Goal: Transaction & Acquisition: Download file/media

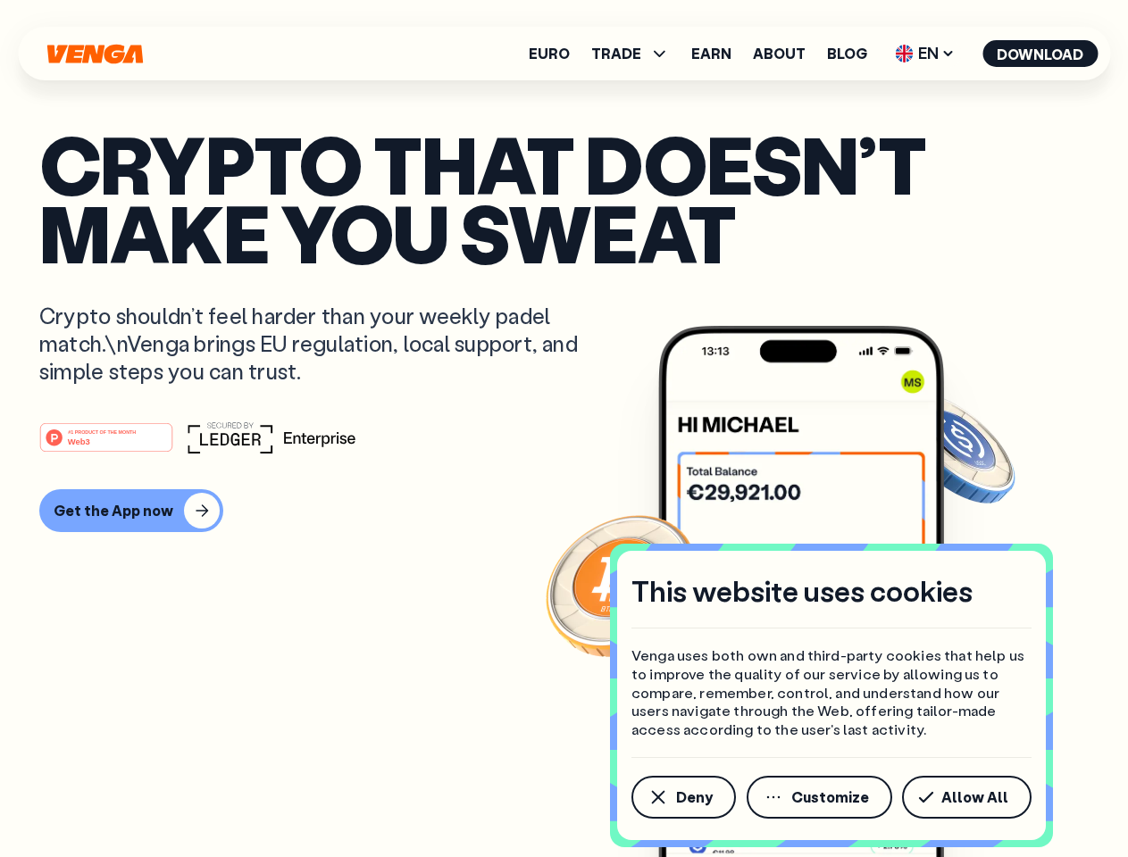
click at [563, 429] on div "#1 PRODUCT OF THE MONTH Web3" at bounding box center [563, 437] width 1049 height 32
click at [682, 797] on span "Deny" at bounding box center [694, 797] width 37 height 14
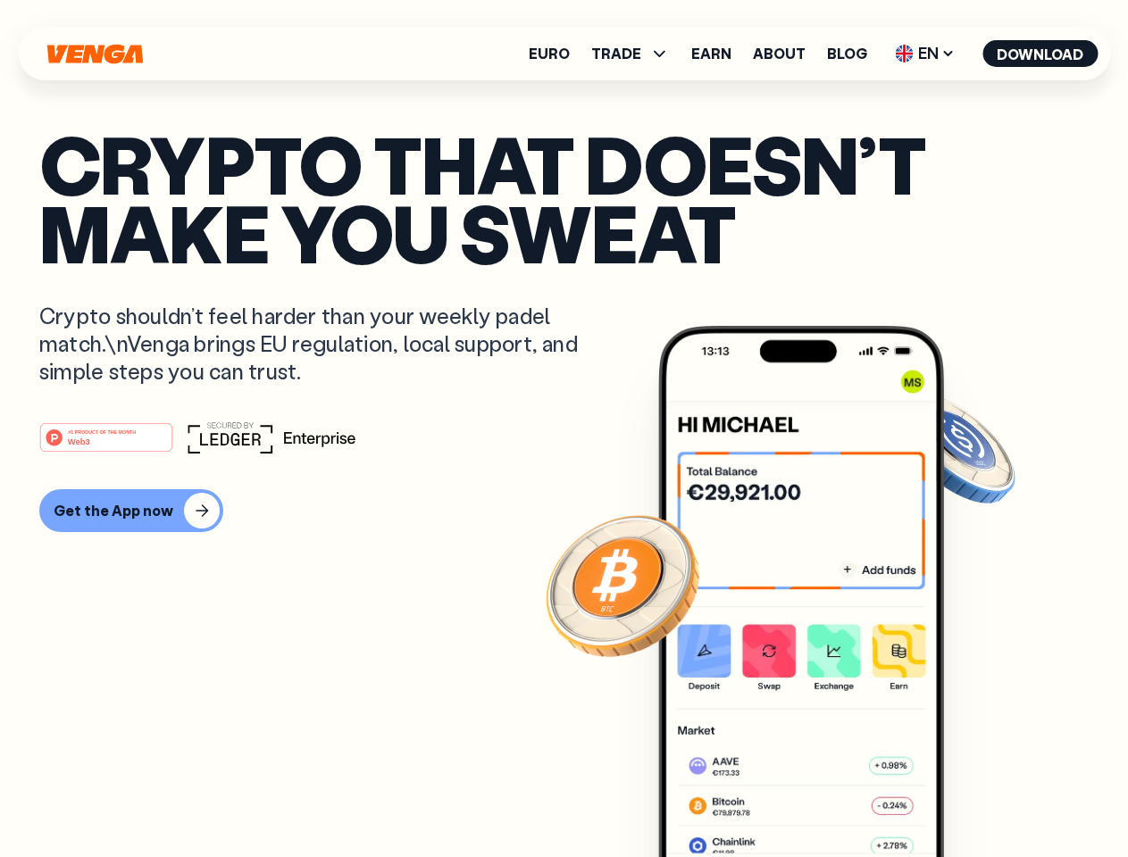
click at [821, 797] on img at bounding box center [801, 625] width 286 height 598
click at [970, 797] on article "Crypto that doesn’t make you sweat Crypto shouldn’t feel harder than your weekl…" at bounding box center [563, 464] width 1049 height 670
click at [636, 54] on span "TRADE" at bounding box center [616, 53] width 50 height 14
click at [925, 54] on span "EN" at bounding box center [924, 53] width 72 height 29
click at [1040, 54] on button "Download" at bounding box center [1039, 53] width 115 height 27
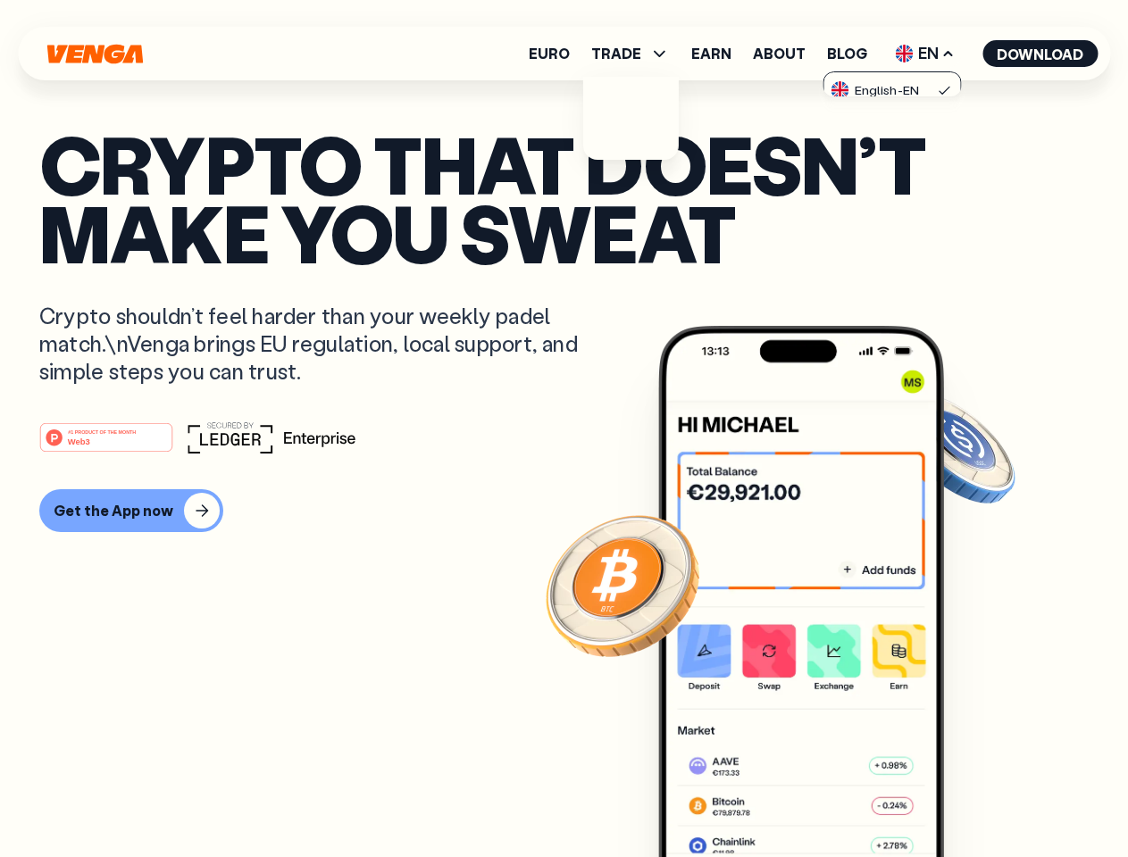
click at [563, 477] on div "#1 PRODUCT OF THE MONTH Web3 Get the App now" at bounding box center [563, 476] width 1049 height 111
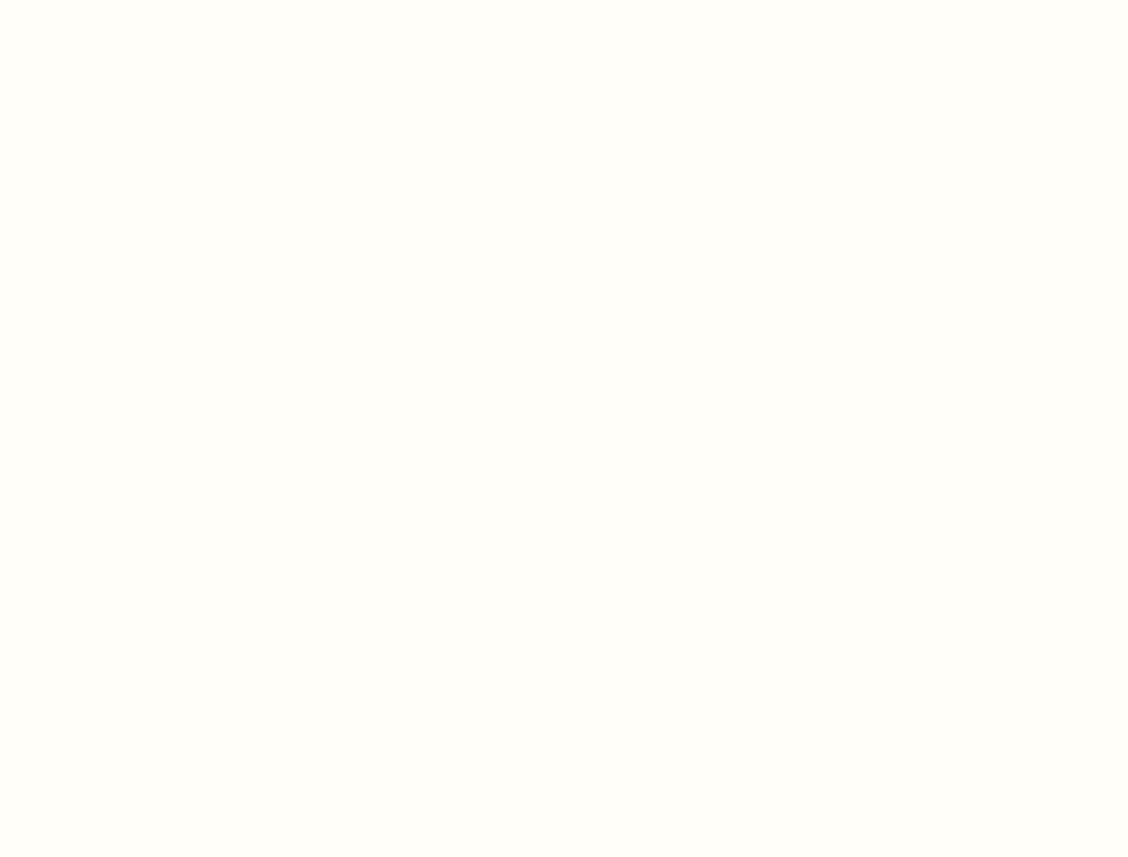
click at [129, 0] on html "This website uses cookies Venga uses both own and third-party cookies that help…" at bounding box center [564, 0] width 1128 height 0
click at [109, 0] on html "This website uses cookies Venga uses both own and third-party cookies that help…" at bounding box center [564, 0] width 1128 height 0
